Goal: Task Accomplishment & Management: Manage account settings

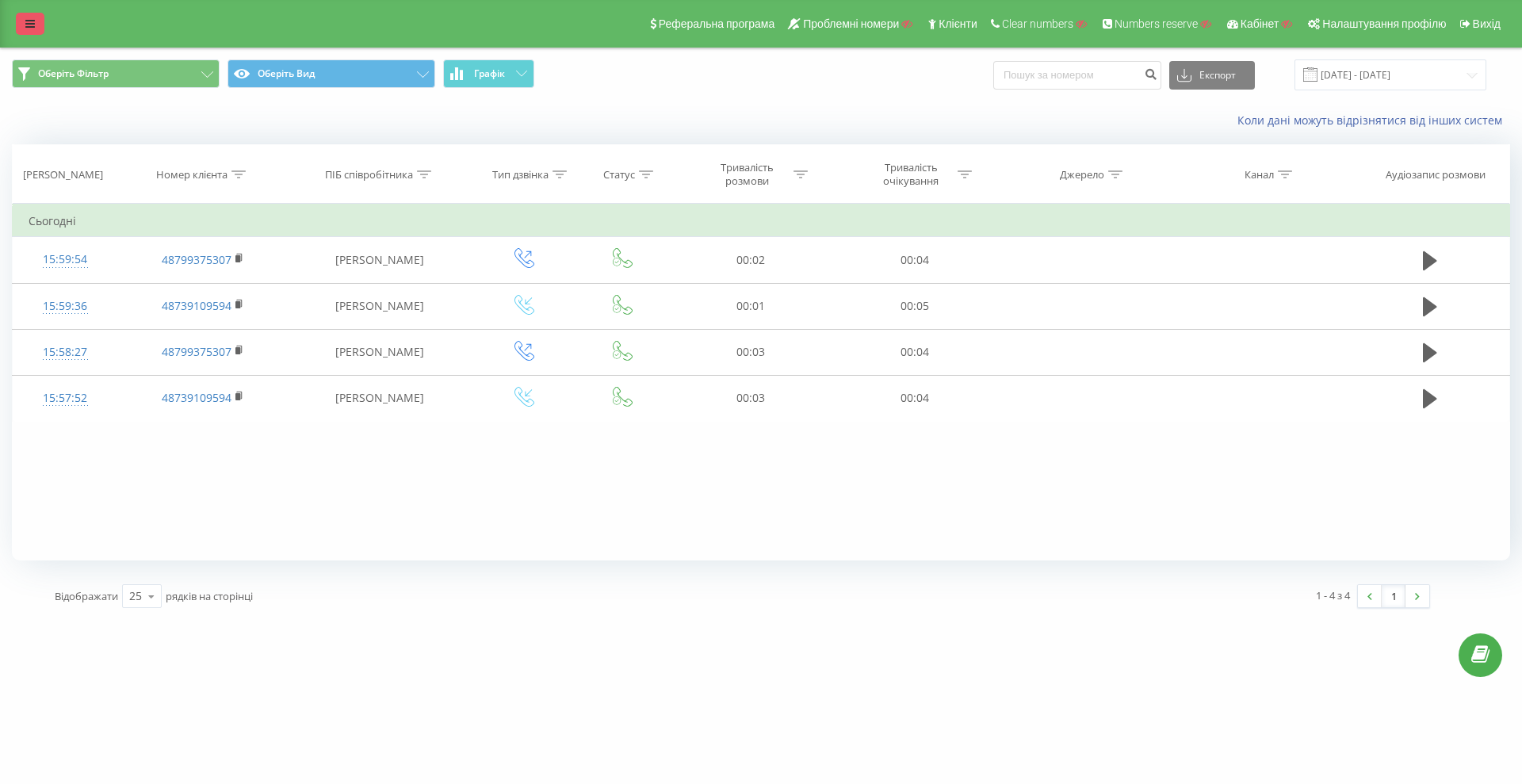
click at [34, 24] on icon at bounding box center [30, 24] width 10 height 11
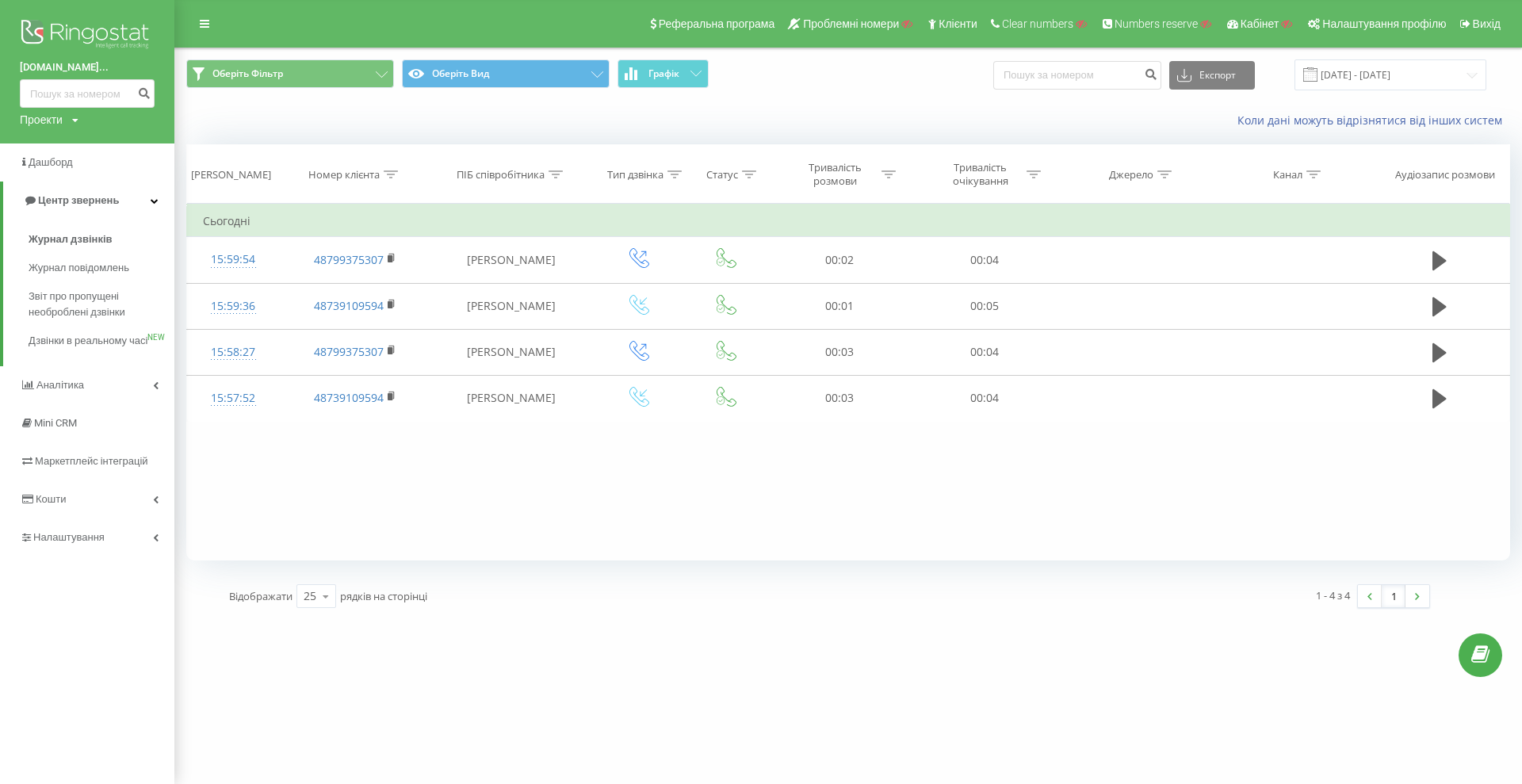
click at [51, 123] on div "Проекти" at bounding box center [41, 119] width 43 height 16
click at [64, 150] on input "text" at bounding box center [64, 144] width 79 height 23
paste input "[DOMAIN_NAME]"
type input "[DOMAIN_NAME]"
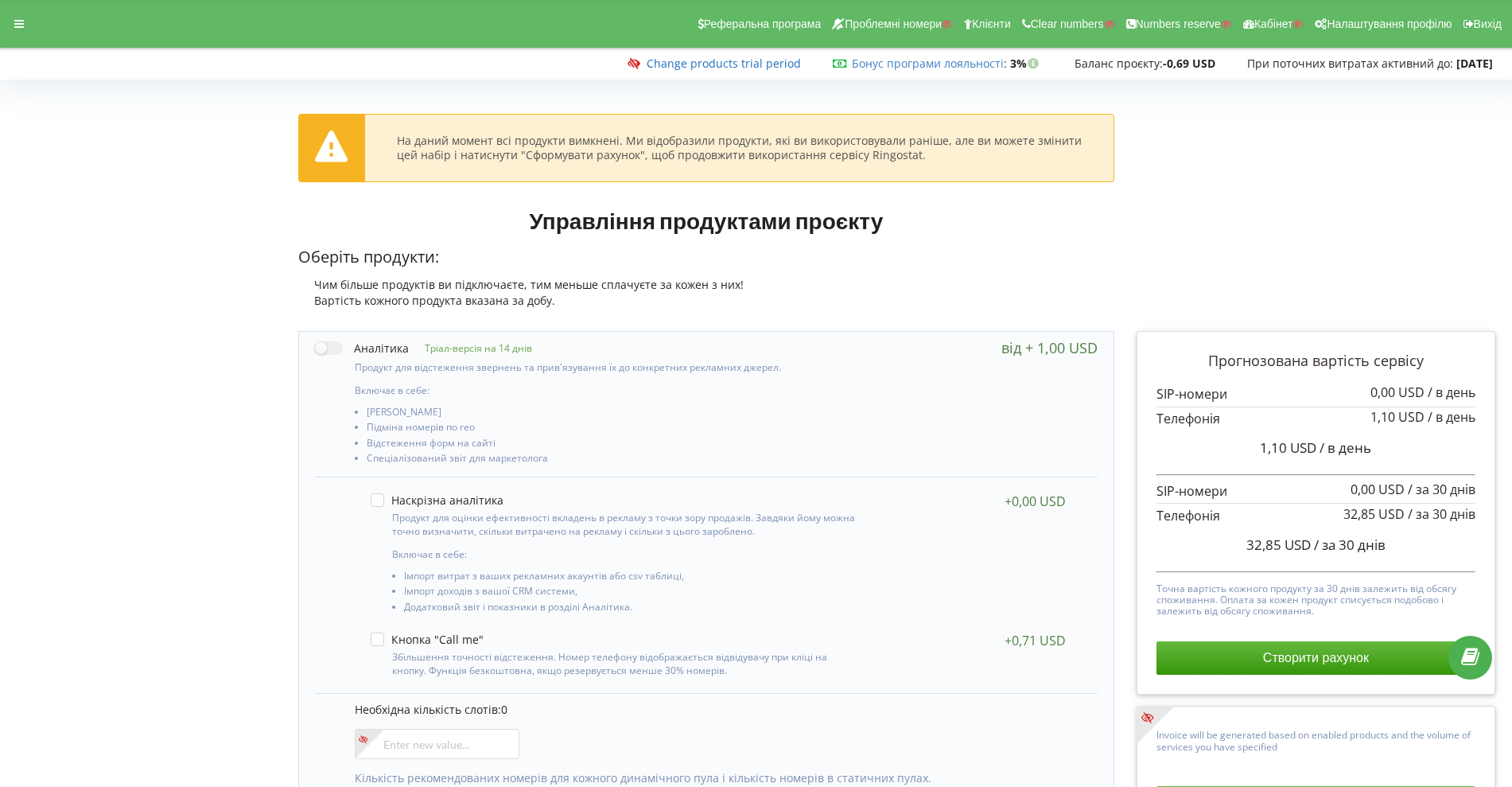
click at [749, 62] on link "Change products trial period" at bounding box center [724, 63] width 154 height 15
